Goal: Information Seeking & Learning: Learn about a topic

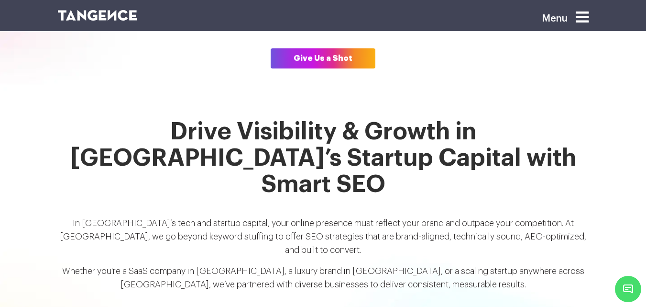
scroll to position [678, 0]
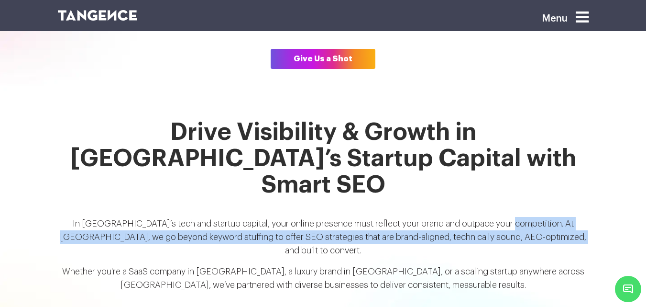
drag, startPoint x: 499, startPoint y: 181, endPoint x: 575, endPoint y: 200, distance: 78.3
click at [575, 217] on p "In India’s tech and startup capital, your online presence must reflect your bra…" at bounding box center [323, 241] width 531 height 48
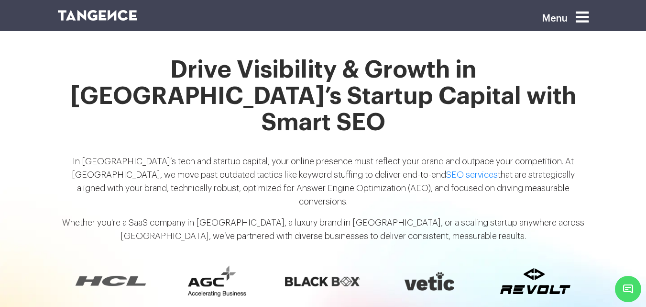
scroll to position [748, 0]
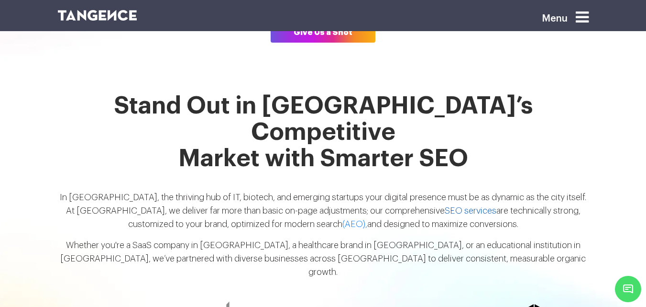
scroll to position [707, 0]
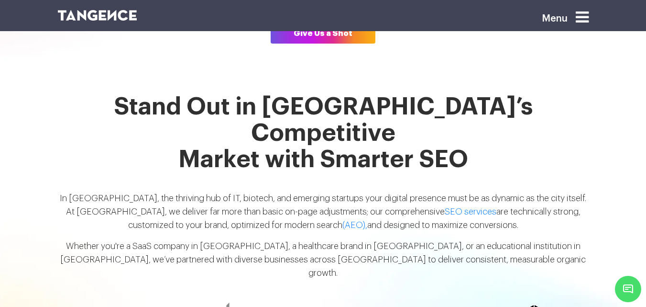
drag, startPoint x: 328, startPoint y: 181, endPoint x: 332, endPoint y: 155, distance: 27.1
click at [332, 191] on p "In Hyderabad, the thriving hub of IT, biotech, and emerging startups your digit…" at bounding box center [323, 215] width 531 height 48
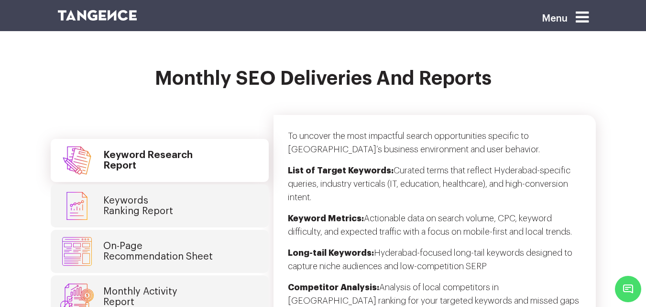
scroll to position [2538, 0]
click at [166, 287] on h4 "Monthly Activity Report" at bounding box center [140, 297] width 74 height 21
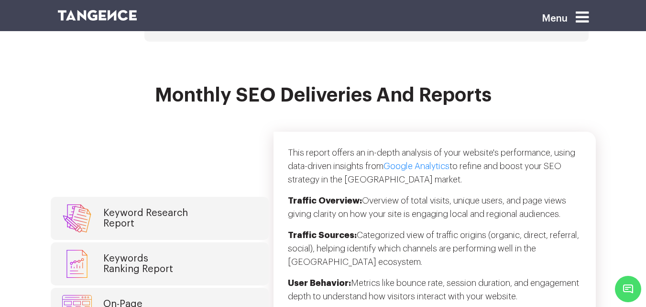
scroll to position [2430, 0]
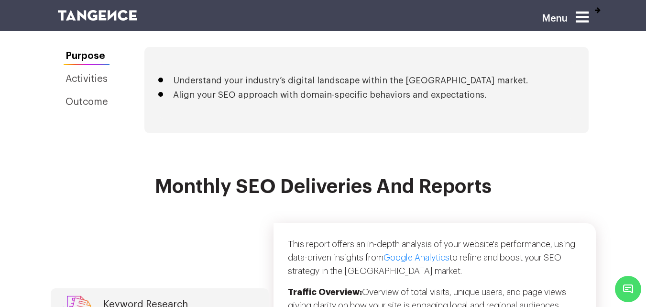
click at [490, 176] on h2 "Monthly SEO Deliveries and Reports" at bounding box center [323, 192] width 531 height 33
click at [424, 237] on p "This report offers an in-depth analysis of your website's performance, using da…" at bounding box center [435, 261] width 294 height 48
click at [430, 237] on p "This report offers an in-depth analysis of your website's performance, using da…" at bounding box center [435, 261] width 294 height 48
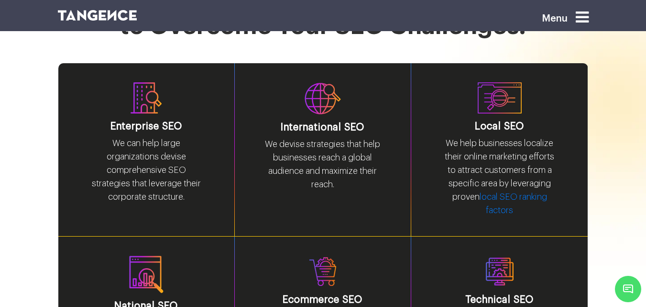
scroll to position [1270, 0]
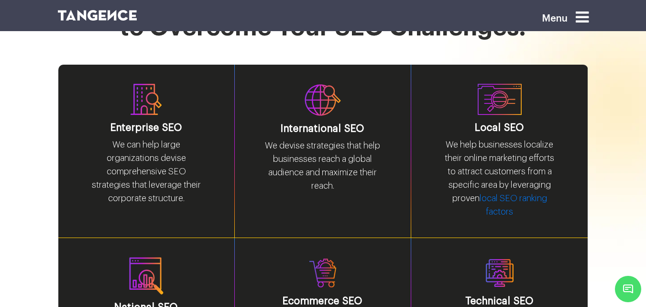
click at [474, 138] on p "We help businesses localize their online marketing efforts to attract customers…" at bounding box center [499, 182] width 119 height 88
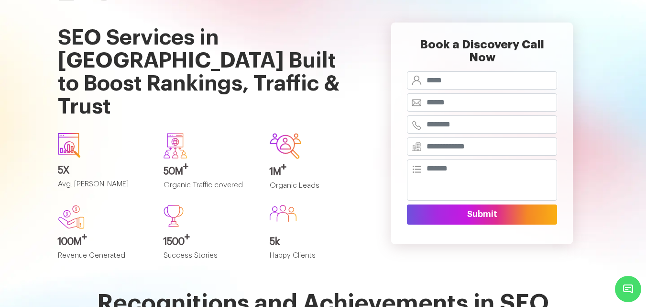
scroll to position [0, 0]
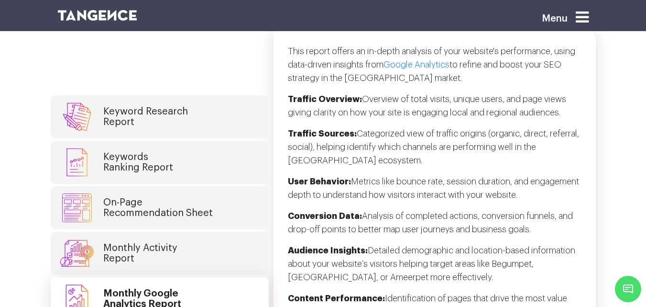
click at [193, 232] on link "Monthly Activity Report" at bounding box center [160, 253] width 218 height 43
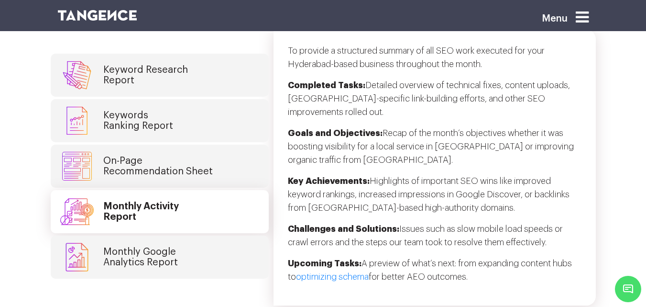
click at [413, 222] on p "Challenges and Solutions: Issues such as slow mobile load speeds or crawl error…" at bounding box center [435, 239] width 294 height 34
drag, startPoint x: 341, startPoint y: 211, endPoint x: 467, endPoint y: 167, distance: 132.9
click at [343, 210] on div "To provide a structured summary of all SEO work executed for your Hyderabad-bas…" at bounding box center [435, 168] width 323 height 276
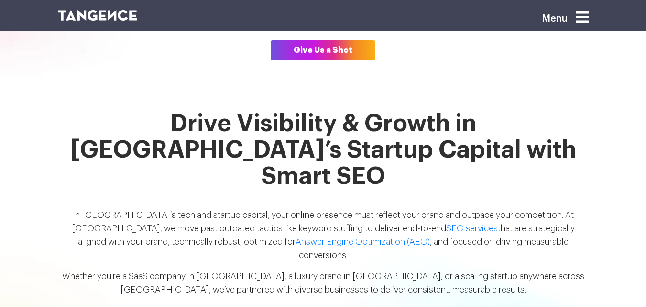
scroll to position [710, 0]
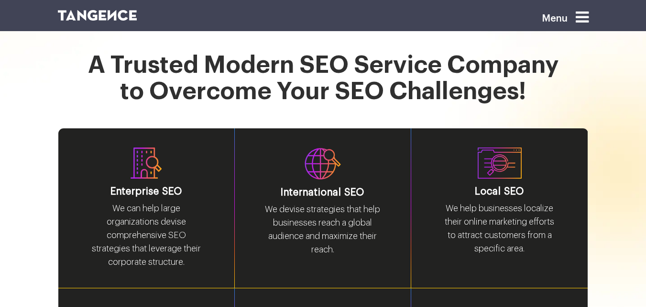
scroll to position [1202, 0]
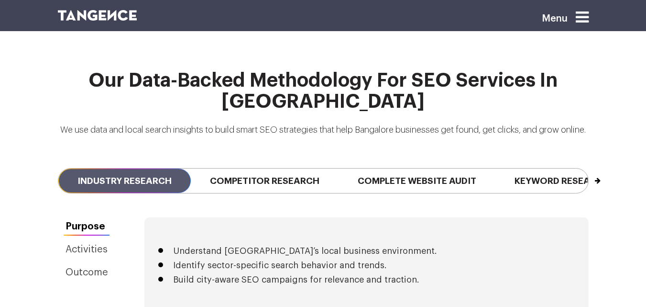
scroll to position [2250, 0]
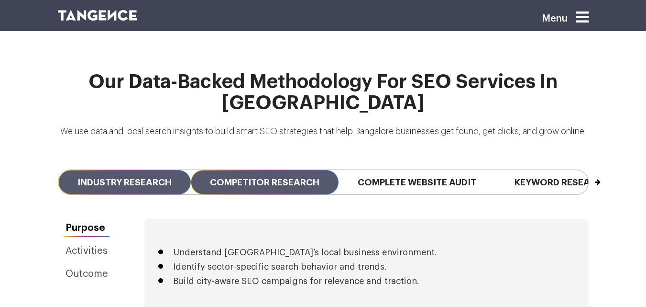
click at [298, 170] on span "Competitor Research" at bounding box center [265, 182] width 148 height 24
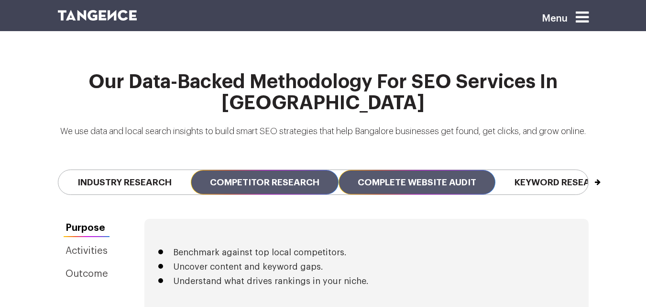
click at [379, 170] on span "Complete Website Audit" at bounding box center [417, 182] width 157 height 24
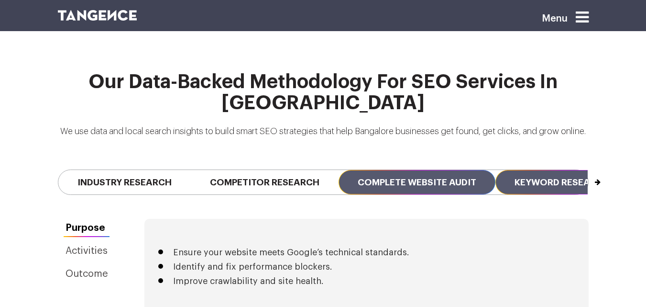
click at [519, 170] on span "Keyword Research" at bounding box center [562, 182] width 133 height 24
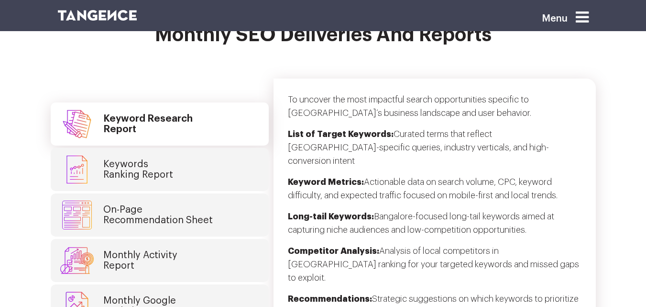
scroll to position [2577, 0]
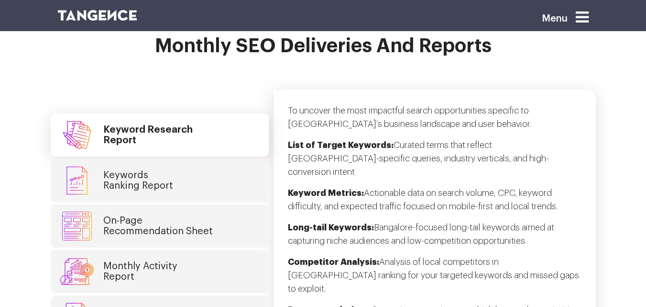
click at [181, 159] on link "Keywords Ranking Report" at bounding box center [160, 180] width 218 height 43
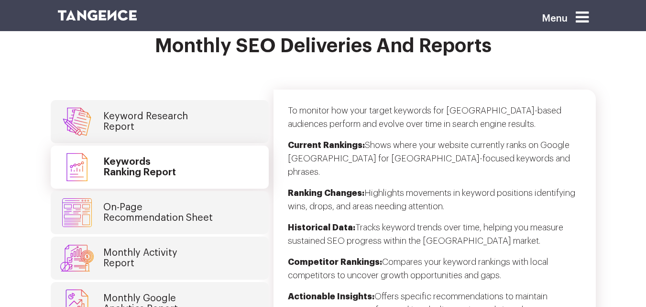
click at [158, 111] on h4 "Keyword Research Report" at bounding box center [145, 121] width 85 height 21
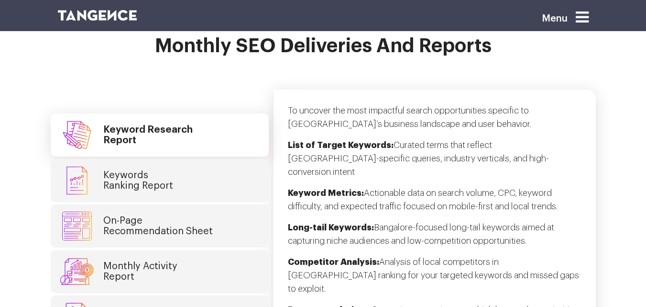
click at [128, 170] on h4 "Keywords Ranking Report" at bounding box center [138, 180] width 70 height 21
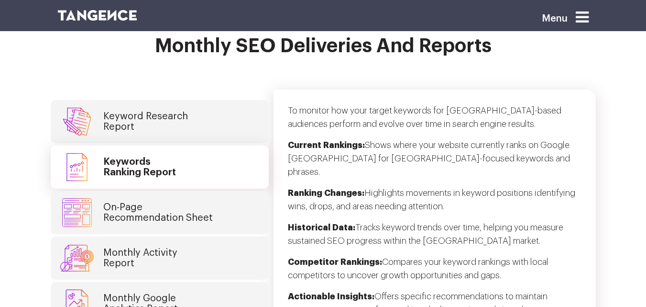
click at [171, 202] on h4 "On-Page Recommendation Sheet" at bounding box center [158, 212] width 110 height 21
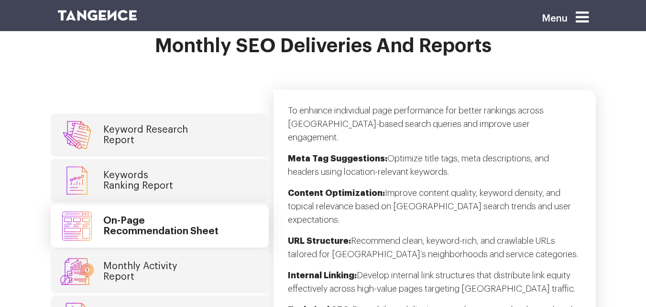
click at [172, 250] on link "Monthly Activity Report" at bounding box center [160, 271] width 218 height 43
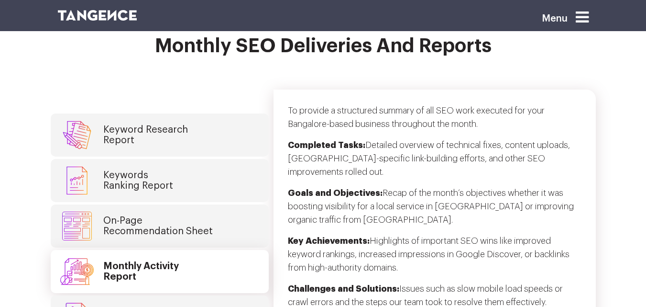
click at [173, 261] on h4 "Monthly Activity Report" at bounding box center [141, 271] width 76 height 21
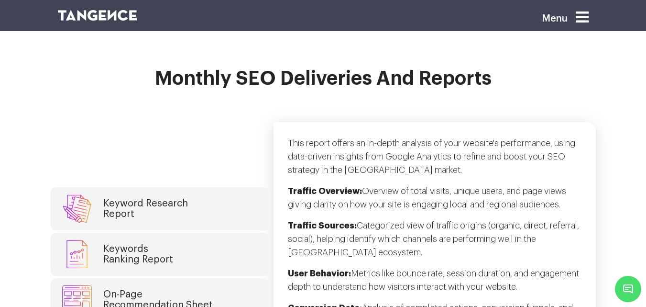
scroll to position [2544, 0]
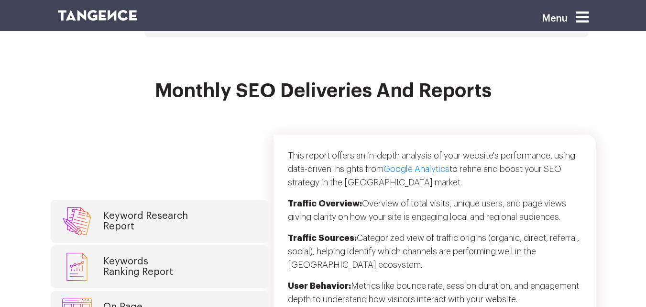
scroll to position [2532, 0]
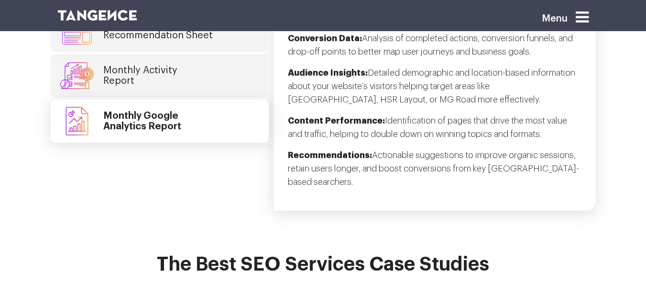
click at [156, 111] on h4 "Monthly Google Analytics Report" at bounding box center [142, 121] width 78 height 21
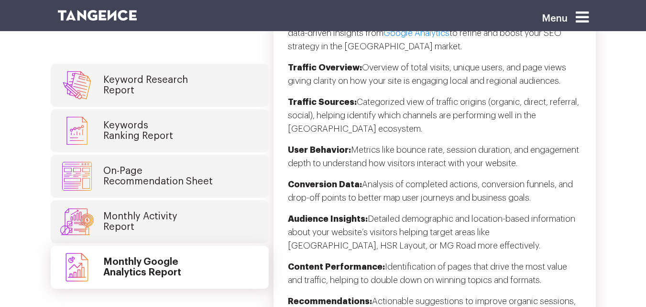
click at [190, 200] on link "Monthly Activity Report" at bounding box center [160, 221] width 218 height 43
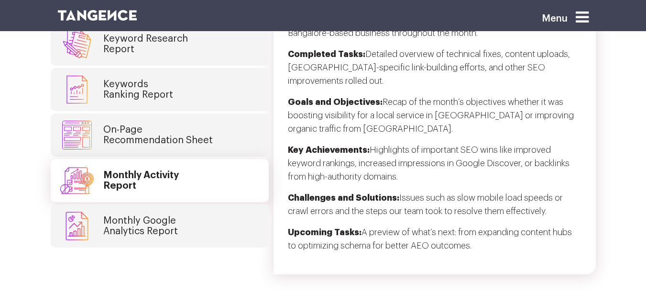
scroll to position [2627, 0]
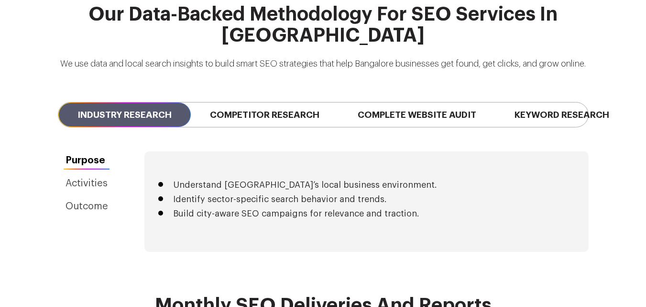
scroll to position [2391, 0]
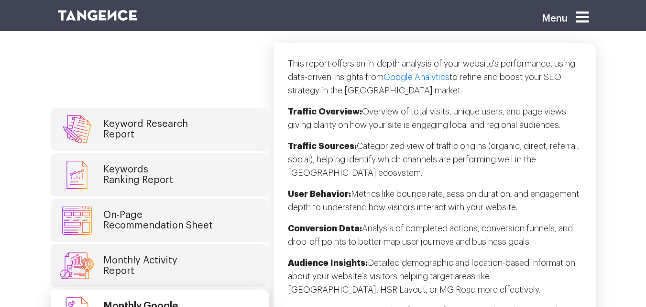
scroll to position [2698, 0]
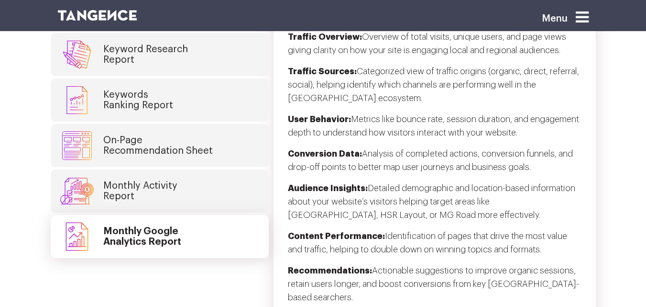
click at [141, 180] on h4 "Monthly Activity Report" at bounding box center [140, 190] width 74 height 21
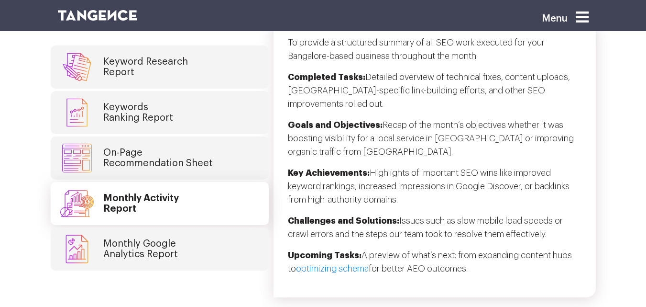
scroll to position [2649, 0]
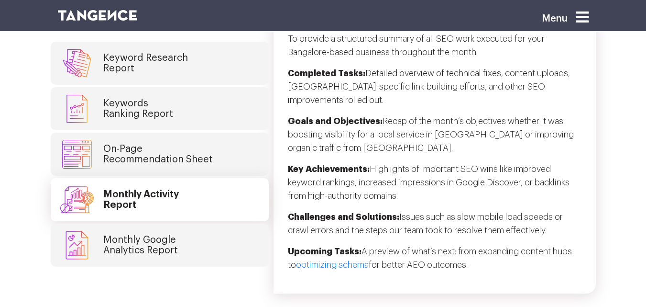
click at [142, 234] on h4 "Monthly Google Analytics Report" at bounding box center [140, 244] width 75 height 21
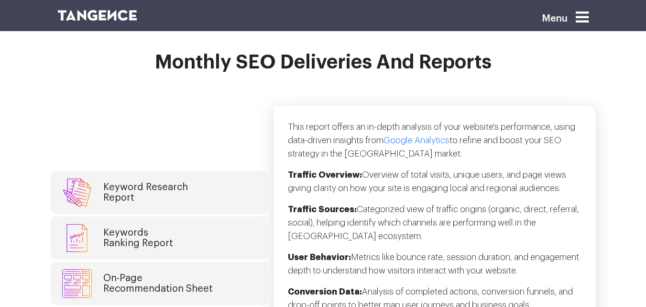
scroll to position [2560, 0]
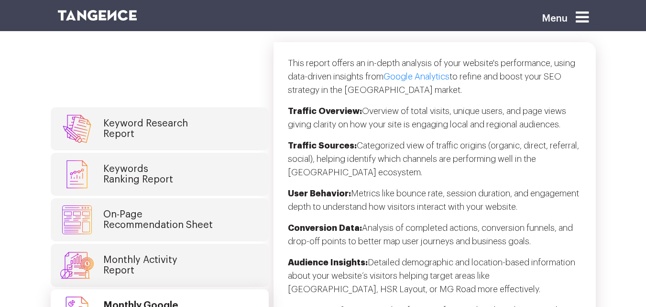
click at [143, 244] on link "Monthly Activity Report" at bounding box center [160, 265] width 218 height 43
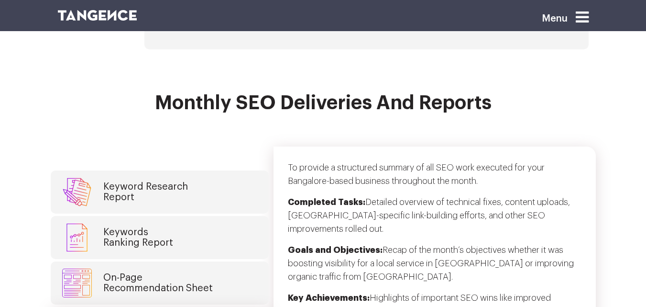
click at [164, 272] on h4 "On-Page Recommendation Sheet" at bounding box center [158, 282] width 110 height 21
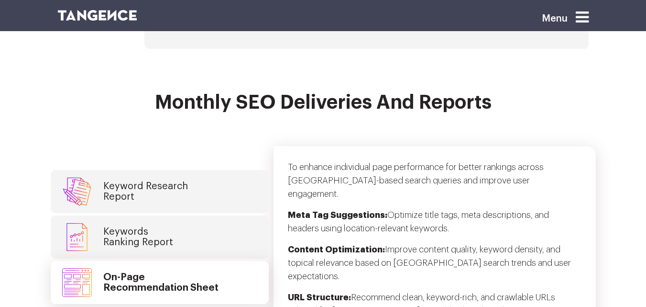
click at [167, 261] on link "On-Page Recommendation Sheet" at bounding box center [160, 282] width 218 height 43
click at [167, 226] on h4 "Keywords Ranking Report" at bounding box center [138, 236] width 70 height 21
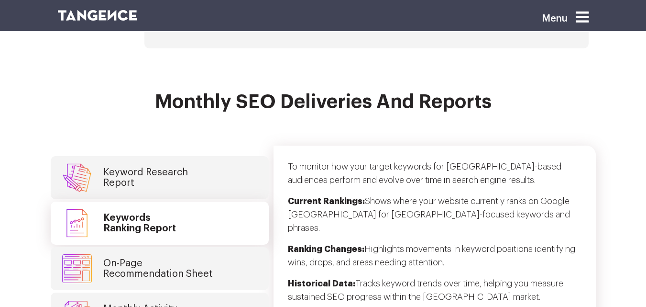
click at [185, 167] on h4 "Keyword Research Report" at bounding box center [145, 177] width 85 height 21
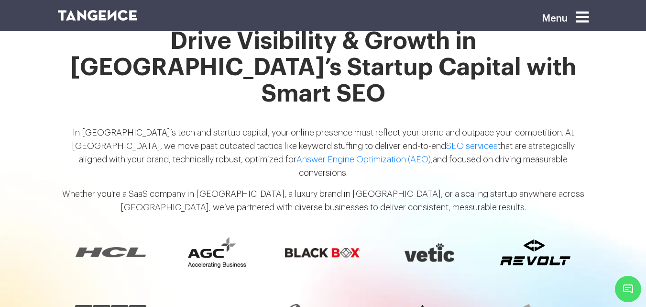
scroll to position [773, 0]
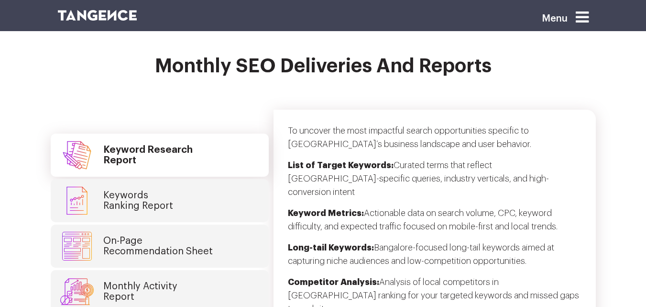
scroll to position [2556, 0]
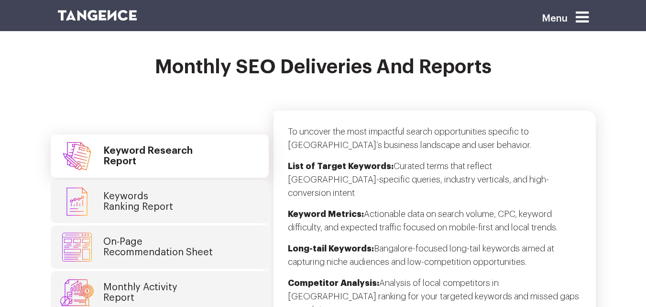
click at [127, 191] on h4 "Keywords Ranking Report" at bounding box center [138, 201] width 70 height 21
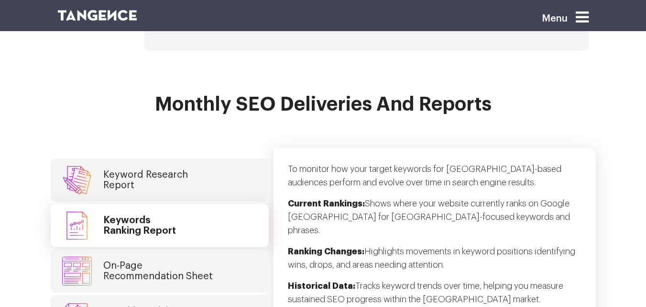
click at [153, 169] on h4 "Keyword Research Report" at bounding box center [145, 179] width 85 height 21
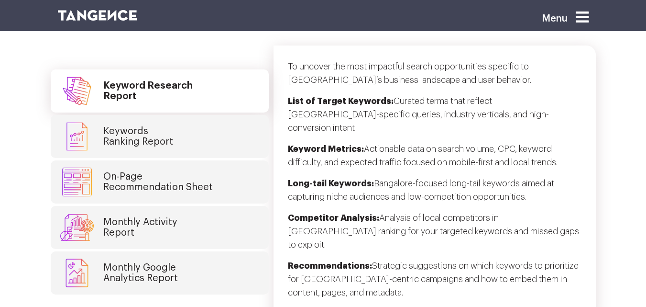
click at [173, 217] on h4 "Monthly Activity Report" at bounding box center [140, 227] width 74 height 21
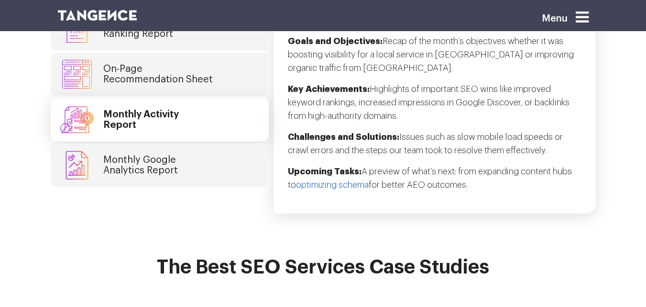
scroll to position [2729, 0]
click at [120, 154] on h4 "Monthly Google Analytics Report" at bounding box center [140, 164] width 75 height 21
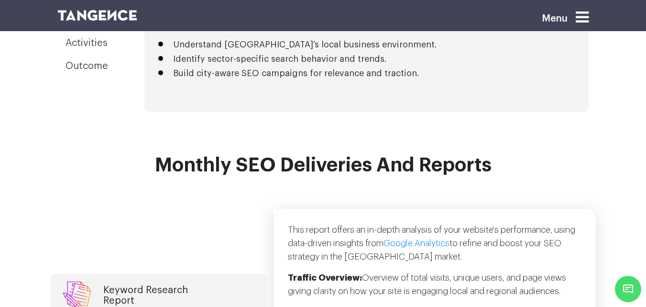
scroll to position [722, 0]
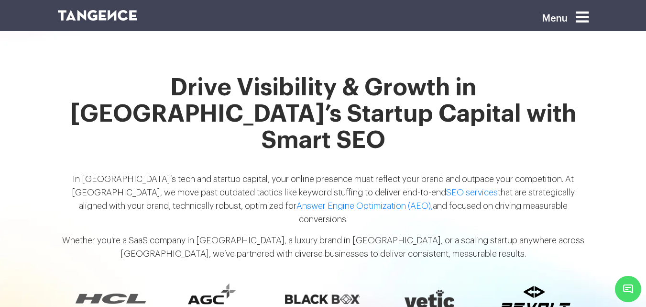
click at [487, 172] on p "In [GEOGRAPHIC_DATA]’s tech and startup capital, your online presence must refl…" at bounding box center [323, 202] width 531 height 61
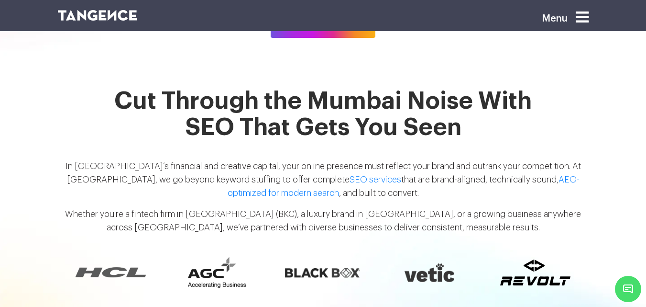
scroll to position [712, 0]
click at [454, 178] on p "In India’s financial and creative capital, your online presence must reflect yo…" at bounding box center [323, 184] width 531 height 48
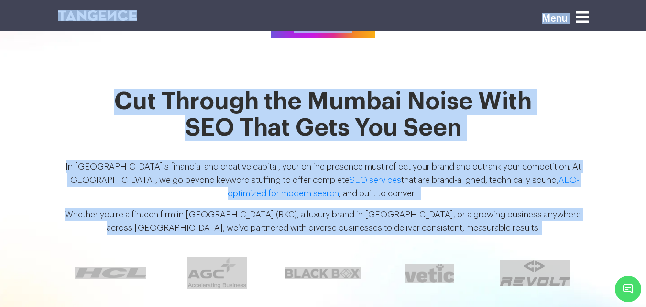
click at [435, 95] on h2 "Cut Through the Mumbai Noise With SEO That Gets You Seen" at bounding box center [323, 121] width 531 height 64
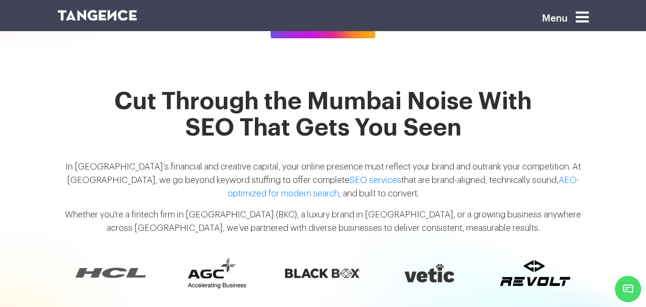
scroll to position [1239, 0]
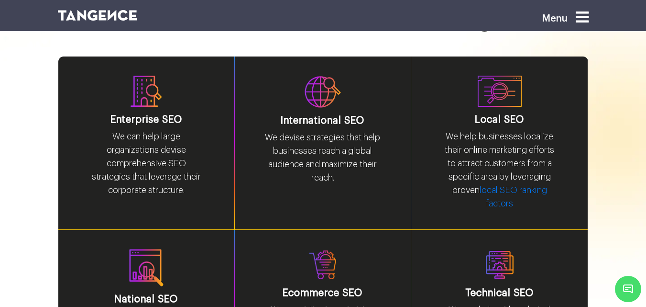
click at [368, 189] on div "International SEO We devise strategies that help businesses reach a global audi…" at bounding box center [323, 142] width 177 height 173
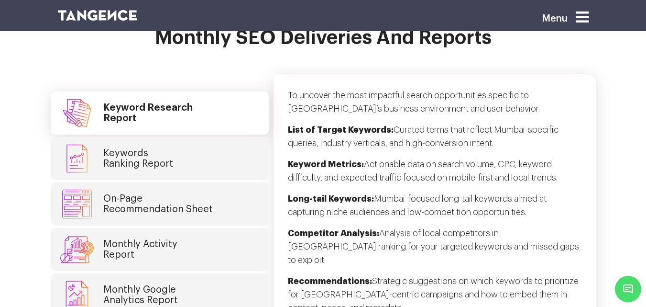
scroll to position [2554, 0]
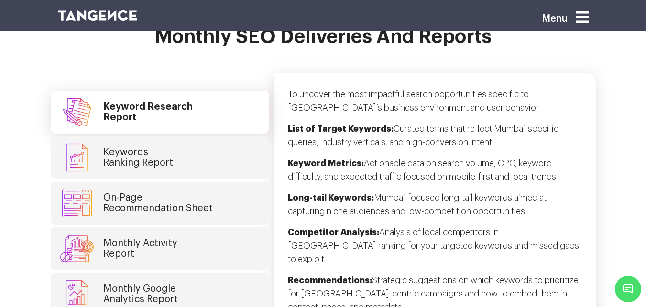
click at [160, 238] on h4 "Monthly Activity Report" at bounding box center [140, 248] width 74 height 21
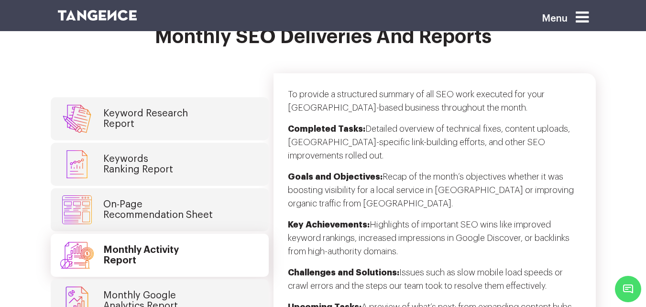
drag, startPoint x: 419, startPoint y: 236, endPoint x: 352, endPoint y: 281, distance: 80.7
click at [418, 266] on p "Challenges and Solutions: Issues such as slow mobile load speeds or crawl error…" at bounding box center [435, 283] width 294 height 34
click at [162, 290] on h4 "Monthly Google Analytics Report" at bounding box center [140, 300] width 75 height 21
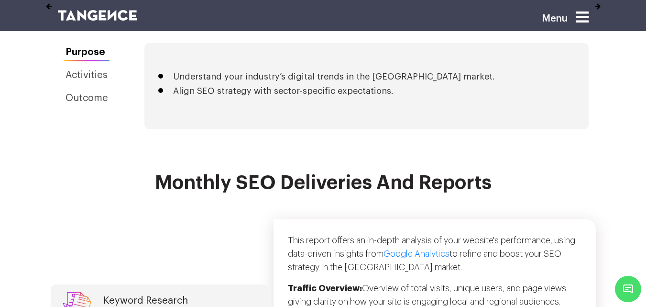
scroll to position [2408, 0]
click at [408, 249] on link "Google Analytics" at bounding box center [417, 253] width 66 height 9
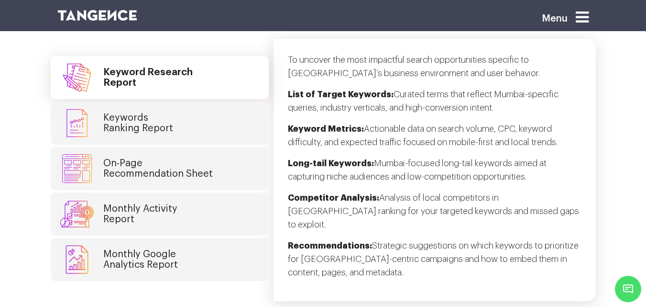
click at [155, 192] on link "Monthly Activity Report" at bounding box center [160, 213] width 218 height 43
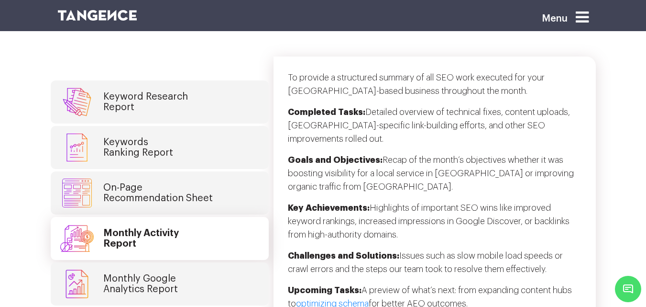
click at [182, 262] on link "Monthly Google Analytics Report" at bounding box center [160, 283] width 218 height 43
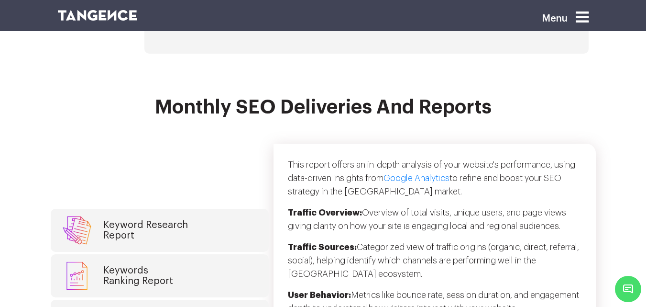
scroll to position [2483, 0]
click at [411, 174] on link "Google Analytics" at bounding box center [417, 178] width 66 height 9
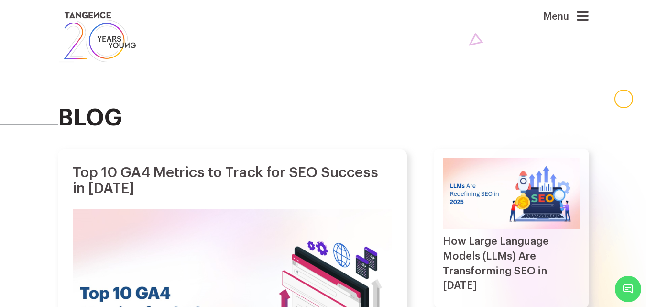
click at [353, 102] on div "blog" at bounding box center [323, 65] width 531 height 131
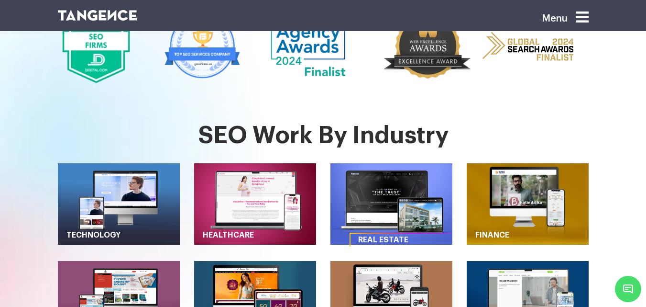
scroll to position [729, 0]
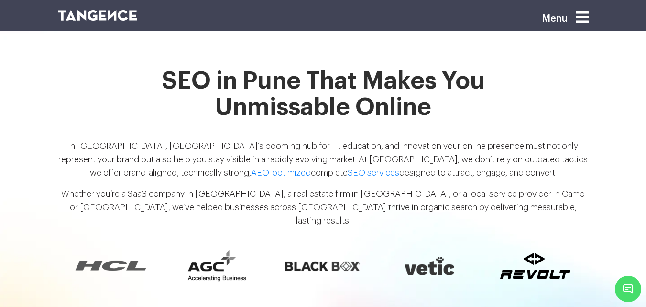
click at [268, 168] on p "In [GEOGRAPHIC_DATA], [GEOGRAPHIC_DATA]’s booming hub for IT, education, and in…" at bounding box center [323, 163] width 531 height 48
click at [271, 160] on p "In [GEOGRAPHIC_DATA], [GEOGRAPHIC_DATA]’s booming hub for IT, education, and in…" at bounding box center [323, 163] width 531 height 48
click at [340, 171] on p "In Pune, Maharashtra’s booming hub for IT, education, and innovation your onlin…" at bounding box center [323, 163] width 531 height 48
click at [428, 158] on p "In Pune, Maharashtra’s booming hub for IT, education, and innovation your onlin…" at bounding box center [323, 163] width 531 height 48
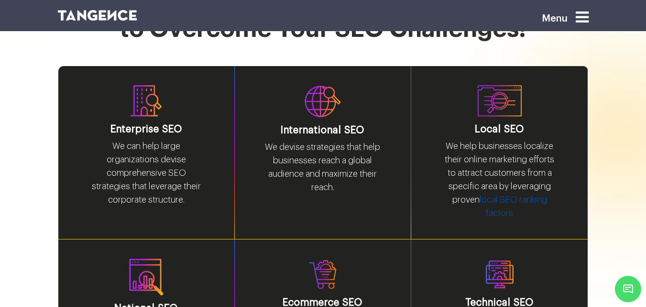
click at [512, 195] on link "local SEO ranking factors" at bounding box center [513, 206] width 67 height 22
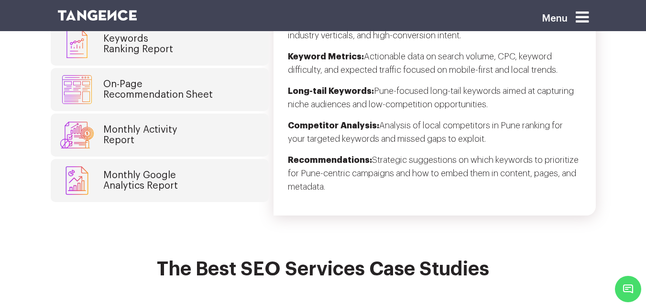
click at [164, 124] on h4 "Monthly Activity Report" at bounding box center [140, 134] width 74 height 21
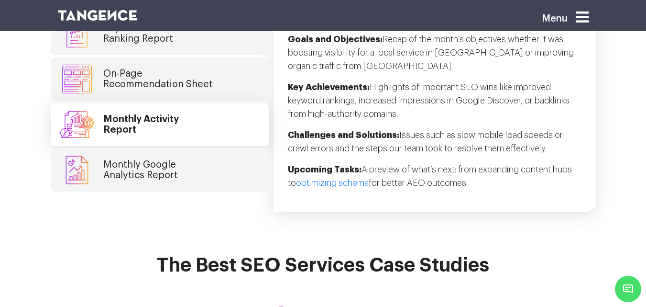
click at [130, 159] on h4 "Monthly Google Analytics Report" at bounding box center [140, 169] width 75 height 21
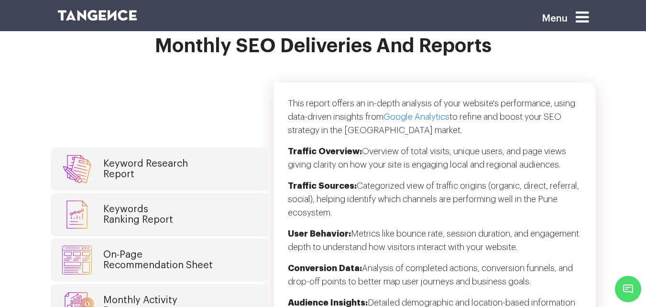
scroll to position [2480, 0]
click at [435, 113] on link "Google Analytics" at bounding box center [417, 117] width 66 height 9
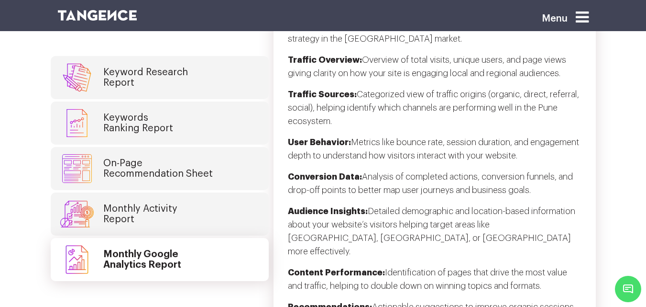
scroll to position [2572, 0]
click at [129, 203] on h4 "Monthly Activity Report" at bounding box center [140, 213] width 74 height 21
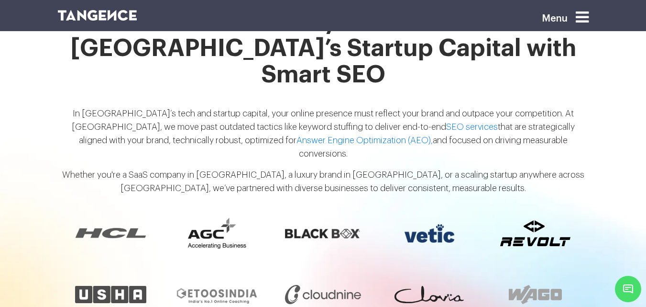
scroll to position [1239, 0]
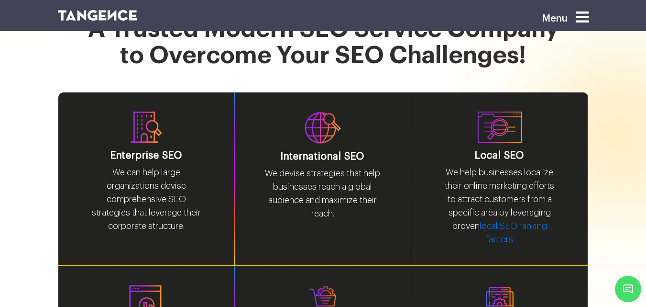
click at [566, 148] on div "Local SEO We help businesses localize their online marketing efforts to attract…" at bounding box center [500, 178] width 177 height 173
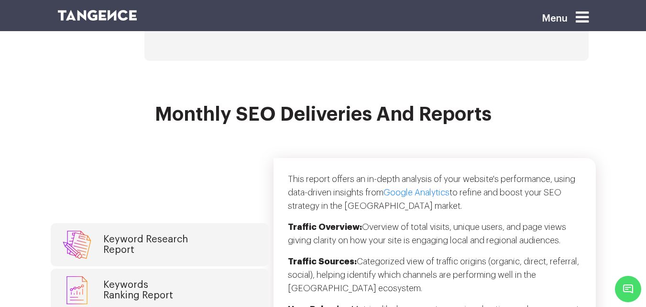
scroll to position [2509, 0]
click at [418, 188] on link "Google Analytics" at bounding box center [417, 192] width 66 height 9
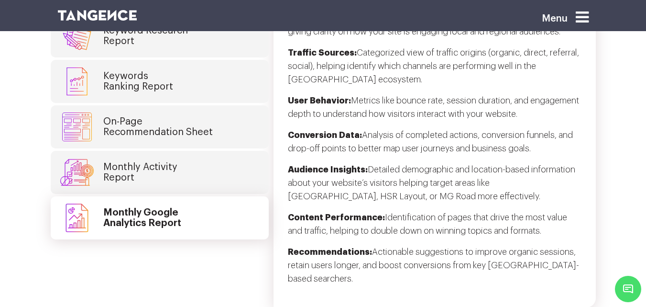
click at [159, 162] on h4 "Monthly Activity Report" at bounding box center [140, 172] width 74 height 21
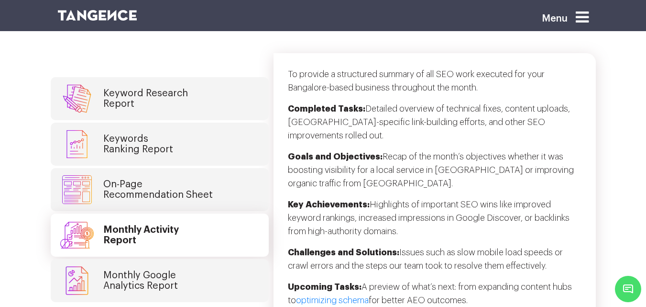
scroll to position [2614, 0]
click at [432, 203] on section "Monthly SEO Deliveries and Reports Keyword Research Report Keywords Ranking Rep…" at bounding box center [323, 164] width 646 height 330
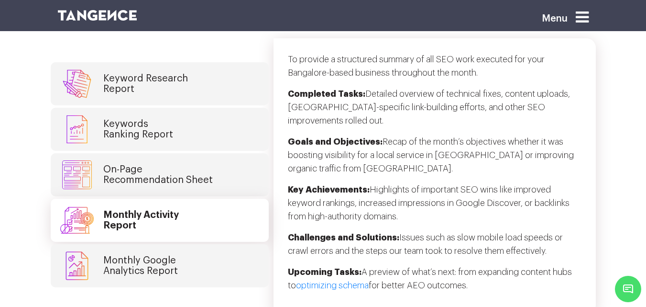
scroll to position [2628, 0]
